Goal: Navigation & Orientation: Find specific page/section

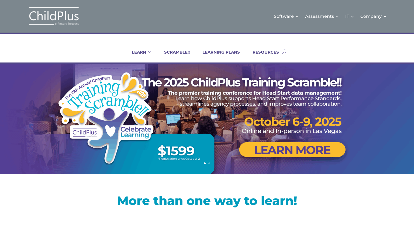
click at [139, 71] on link "IN-PERSON" at bounding box center [154, 72] width 54 height 8
click at [206, 72] on link "Consulting" at bounding box center [219, 72] width 54 height 8
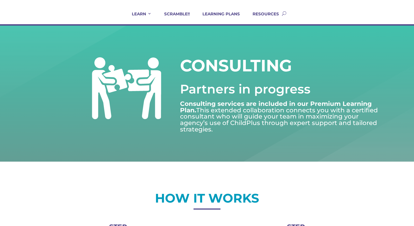
scroll to position [35, 0]
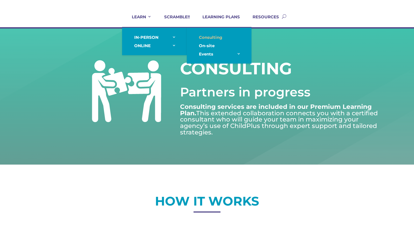
click at [201, 48] on link "On-site" at bounding box center [219, 45] width 54 height 8
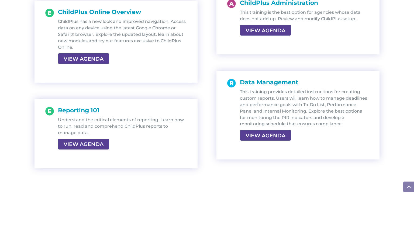
scroll to position [1168, 0]
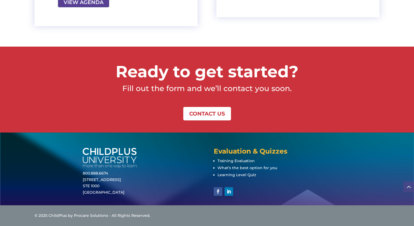
click at [231, 173] on span "Learning Level Quiz" at bounding box center [236, 174] width 39 height 5
